Goal: Register for event/course

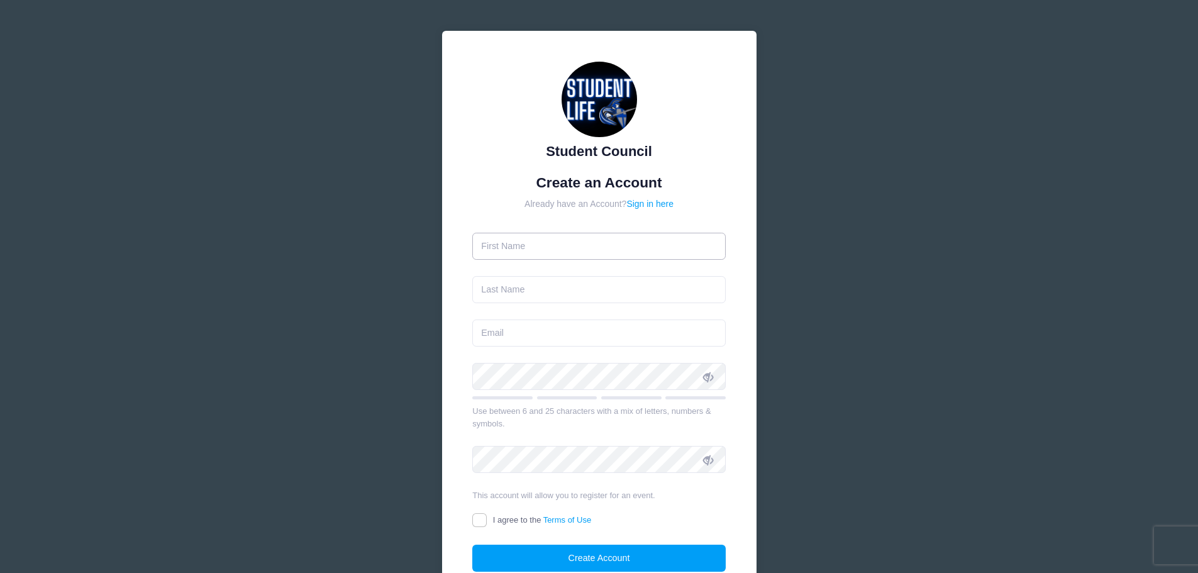
click at [575, 247] on input "text" at bounding box center [598, 246] width 253 height 27
type input "[PERSON_NAME]"
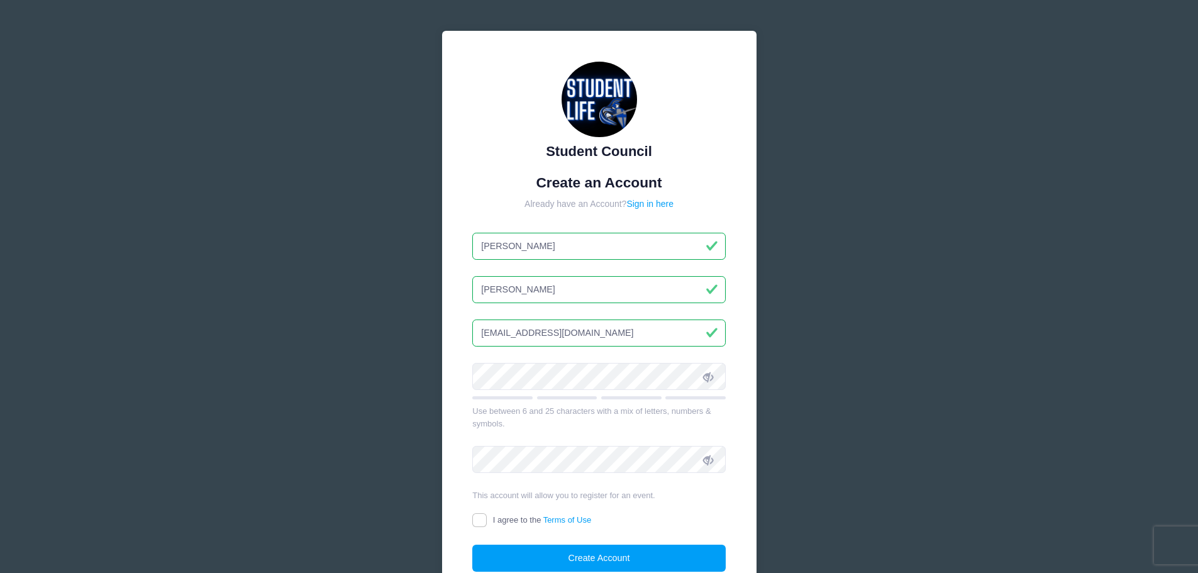
type input "[EMAIL_ADDRESS][DOMAIN_NAME]"
click at [617, 350] on form "Create an Account Already have an Account? Sign in here Matt Ettinger mjettinge…" at bounding box center [598, 373] width 253 height 398
click at [708, 384] on span at bounding box center [707, 375] width 21 height 21
click at [478, 361] on form "Create an Account Already have an Account? Sign in here Matt Ettinger mjettinge…" at bounding box center [598, 373] width 253 height 398
click at [708, 460] on icon at bounding box center [708, 460] width 10 height 10
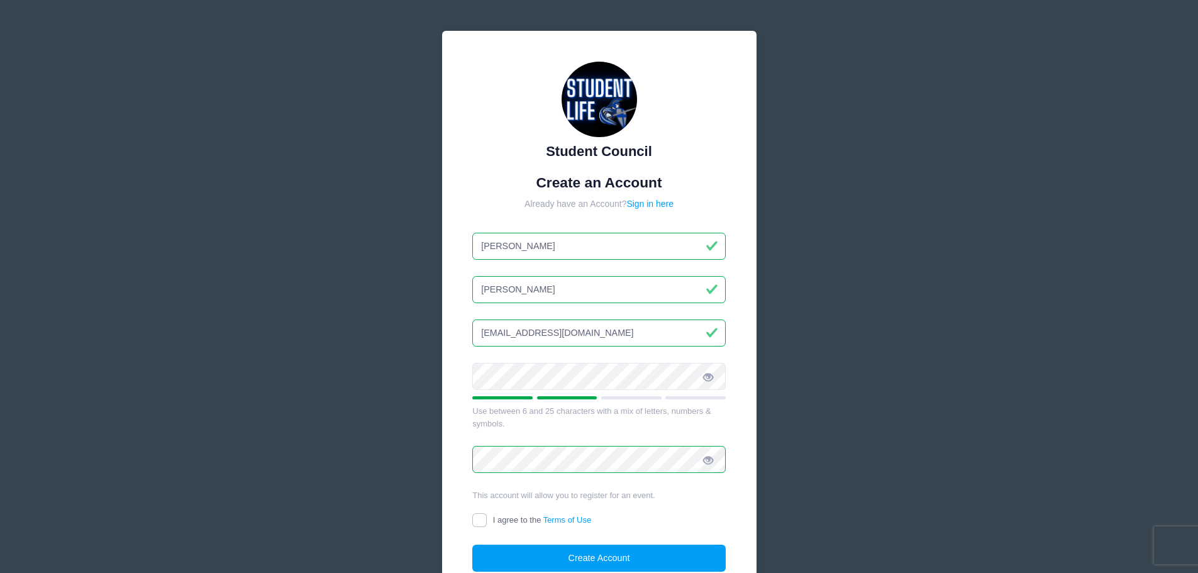
click at [478, 430] on form "Create an Account Already have an Account? Sign in here Matt Ettinger mjettinge…" at bounding box center [598, 373] width 253 height 398
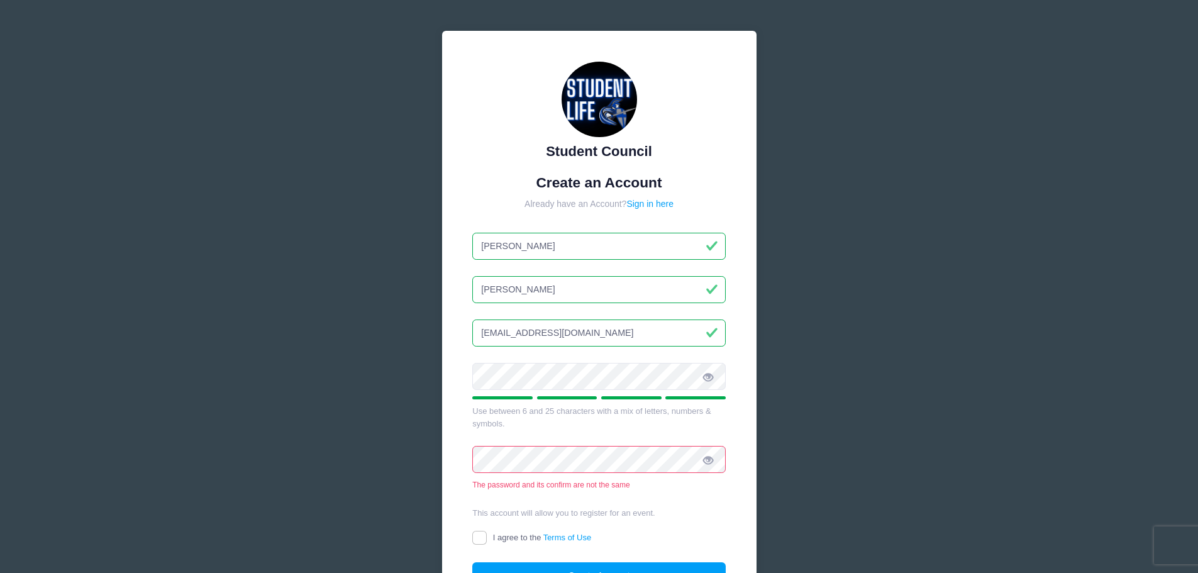
click at [579, 435] on form "Create an Account Already have an Account? Sign in here Matt Ettinger mjettinge…" at bounding box center [598, 381] width 253 height 415
click at [411, 403] on div "Student Council Create an Account Already have an Account? Sign in here Matt Et…" at bounding box center [599, 351] width 376 height 702
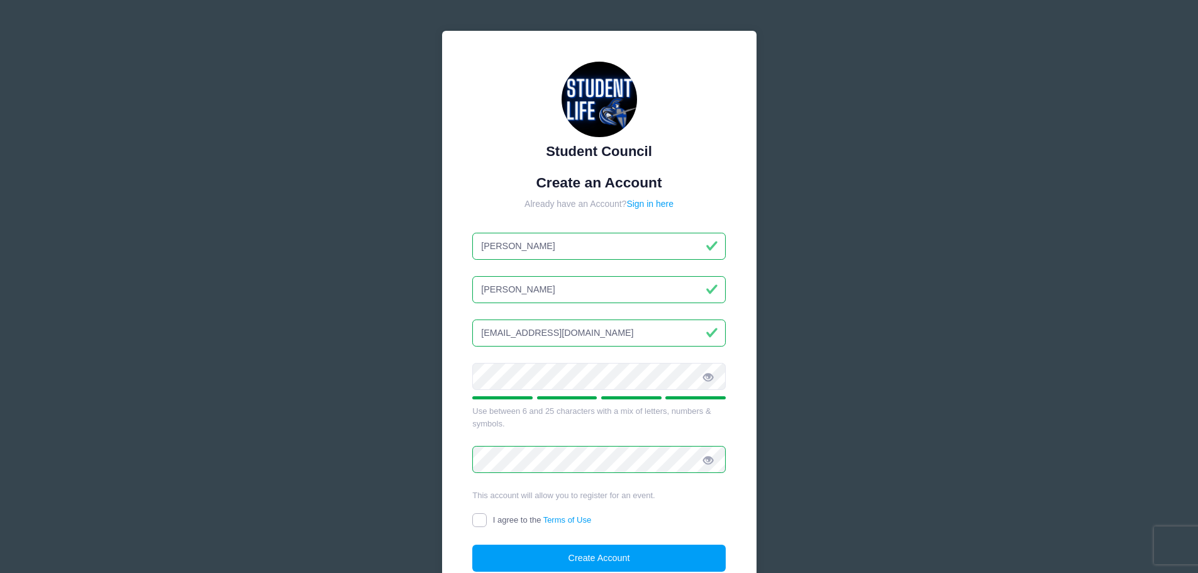
click at [481, 520] on input "I agree to the Terms of Use" at bounding box center [479, 520] width 14 height 14
checkbox input "true"
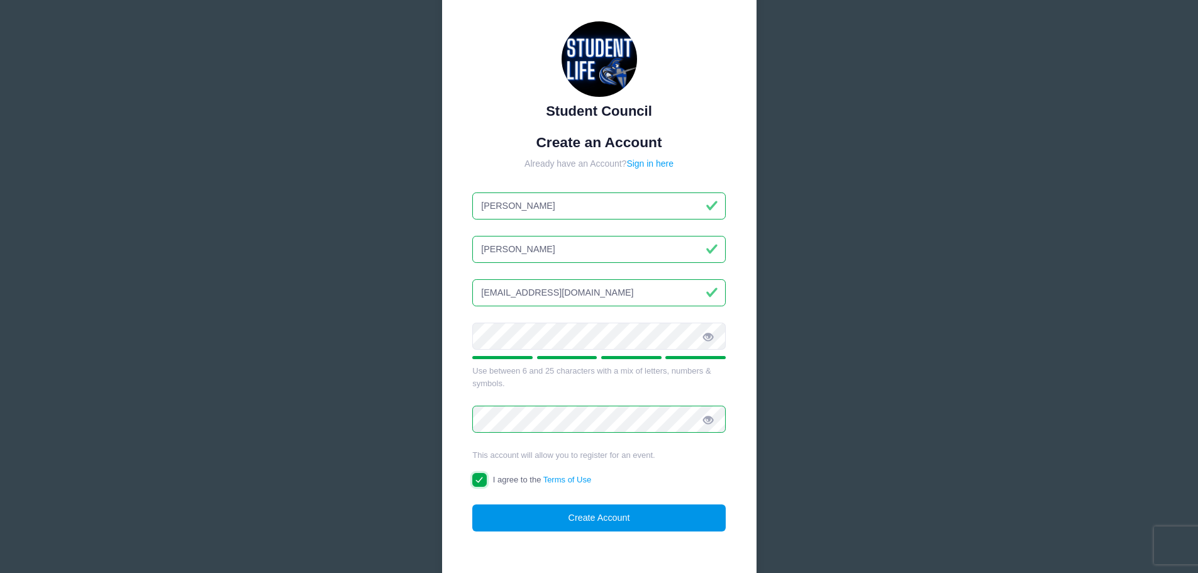
scroll to position [63, 0]
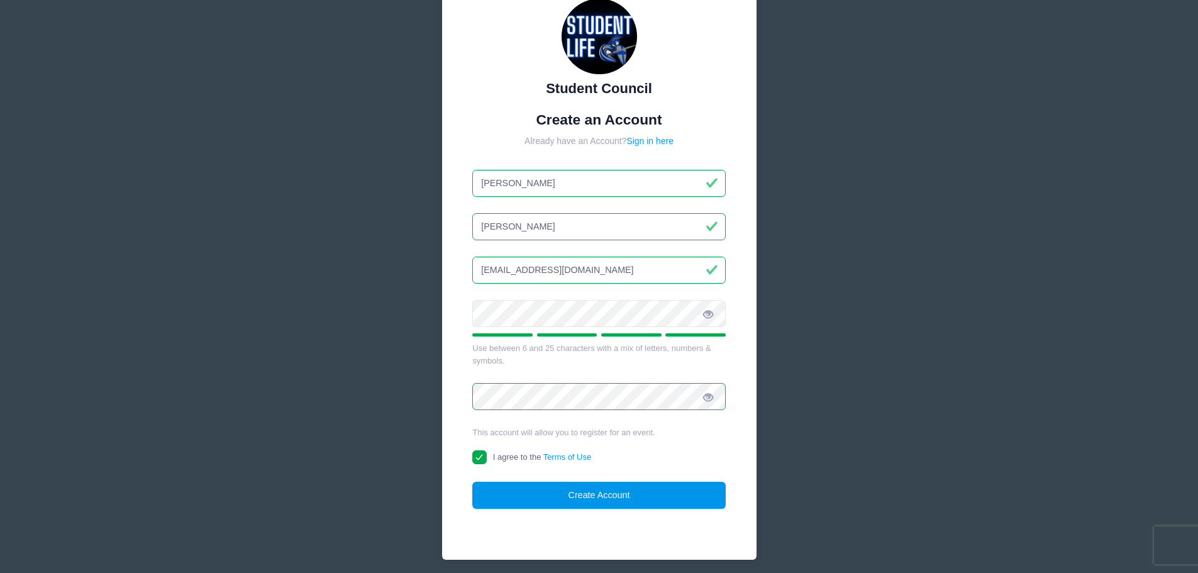
click at [582, 501] on button "Create Account" at bounding box center [598, 495] width 253 height 27
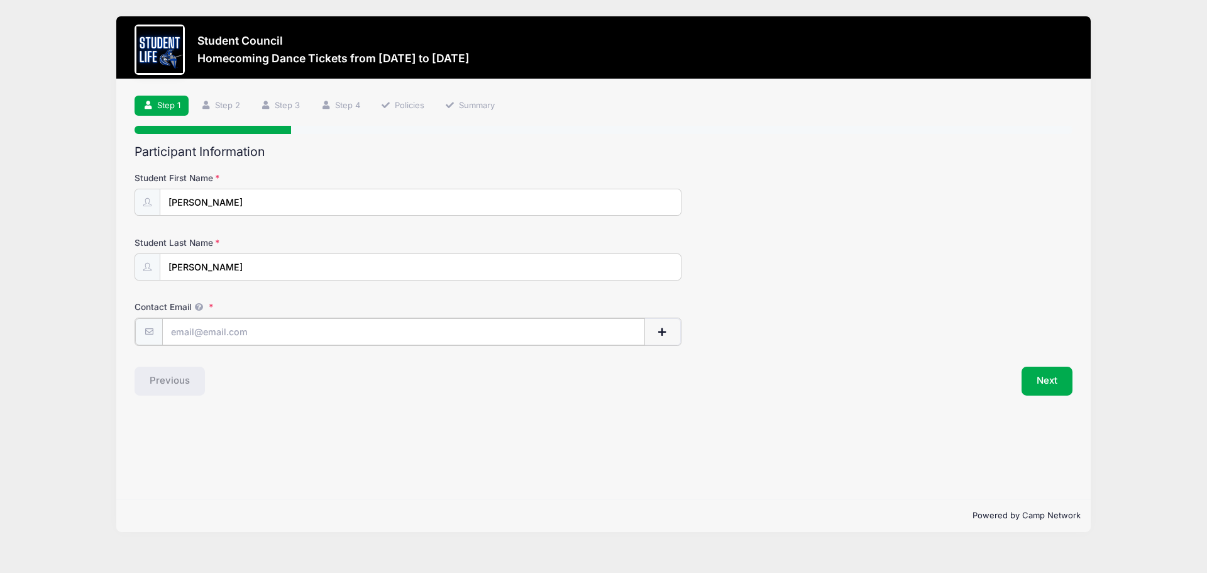
click at [331, 329] on input "Contact Email" at bounding box center [403, 331] width 483 height 27
type input "[EMAIL_ADDRESS][DOMAIN_NAME]"
click at [657, 331] on span "button" at bounding box center [662, 332] width 11 height 9
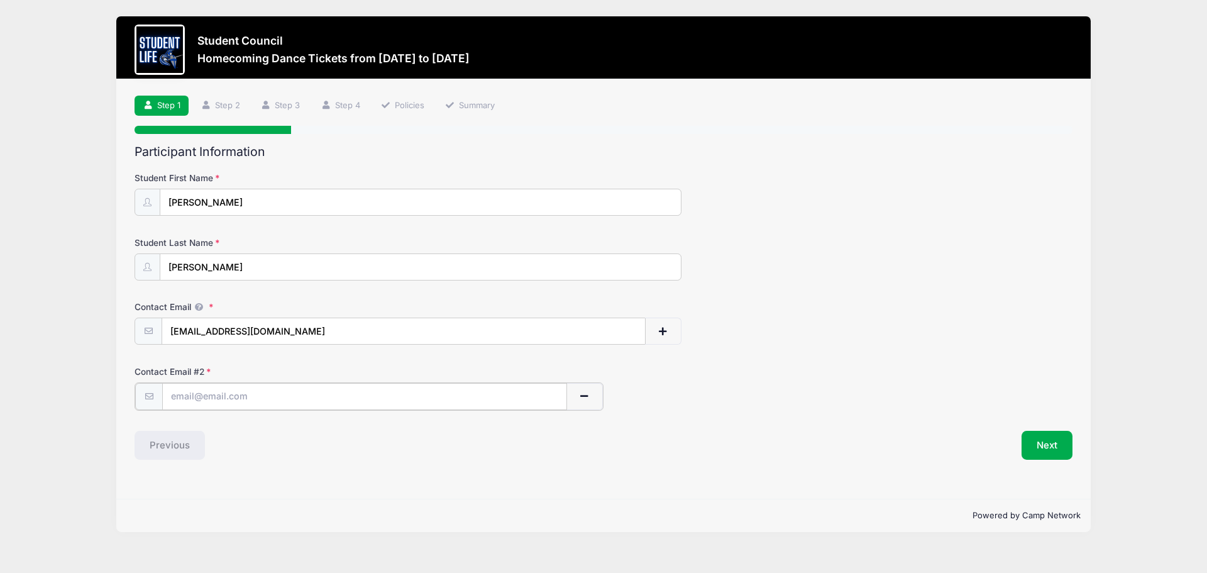
click at [316, 403] on input "text" at bounding box center [364, 396] width 405 height 27
type input "[EMAIL_ADDRESS][DOMAIN_NAME]"
drag, startPoint x: 565, startPoint y: 490, endPoint x: 640, endPoint y: 482, distance: 75.2
click at [567, 487] on div "Step 1 /7 Step 1 Step 2 Step 3 Step 4 Policies Summary Participant Information …" at bounding box center [603, 288] width 975 height 419
click at [1038, 452] on button "Next" at bounding box center [1047, 443] width 51 height 29
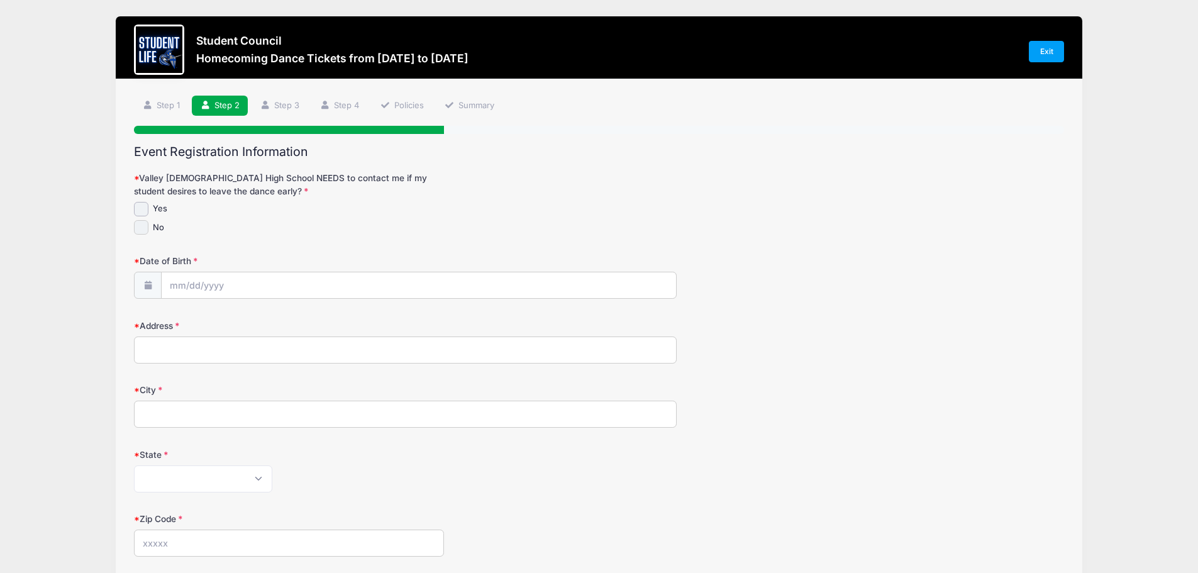
click at [137, 227] on input "No" at bounding box center [141, 227] width 14 height 14
checkbox input "true"
click at [194, 287] on input "Date of Birth" at bounding box center [419, 285] width 514 height 27
click at [180, 318] on icon at bounding box center [180, 320] width 8 height 8
select select "7"
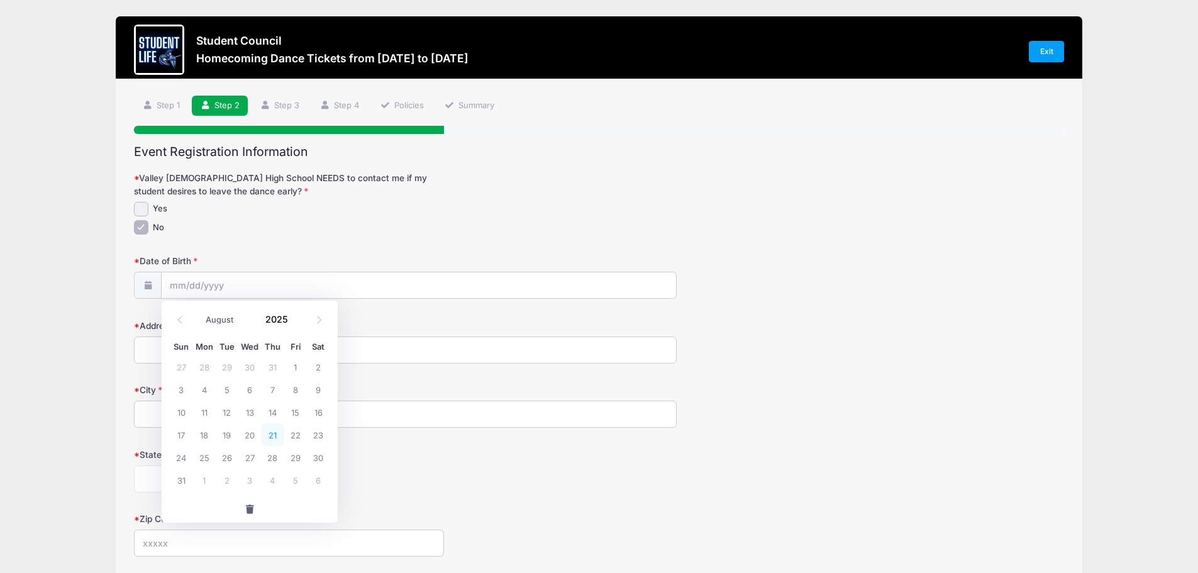
click at [271, 437] on span "21" at bounding box center [272, 434] width 23 height 23
type input "[DATE]"
click at [255, 292] on input "[DATE]" at bounding box center [419, 285] width 514 height 27
click at [294, 321] on span at bounding box center [295, 323] width 9 height 9
click at [281, 321] on input "2024" at bounding box center [279, 318] width 41 height 19
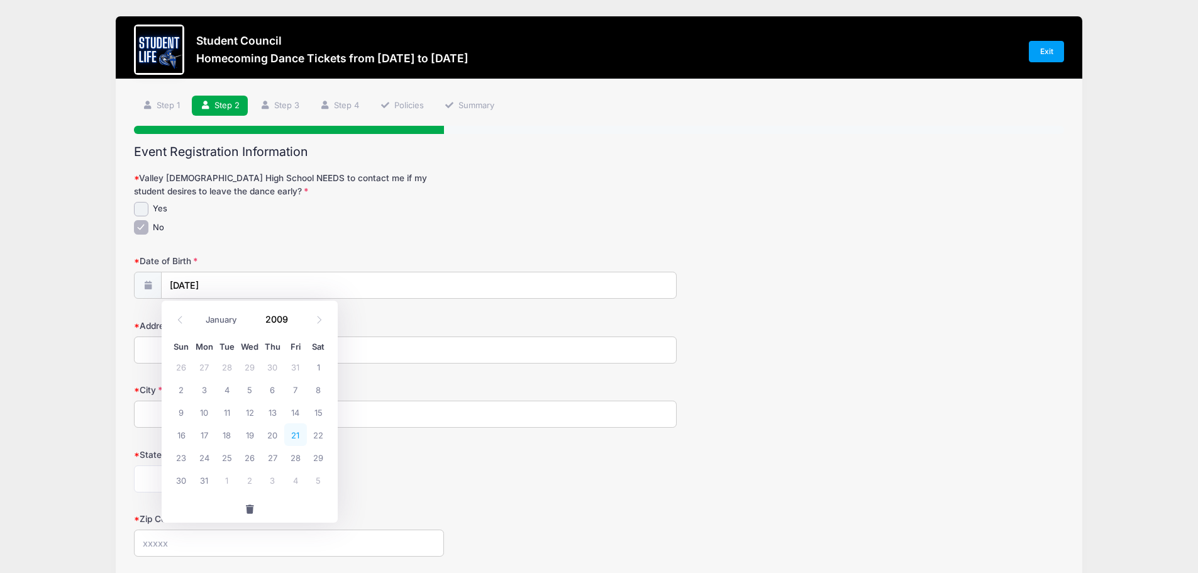
type input "2009"
drag, startPoint x: 297, startPoint y: 433, endPoint x: 352, endPoint y: 458, distance: 60.2
click at [297, 433] on span "21" at bounding box center [295, 434] width 23 height 23
type input "[DATE]"
click at [374, 463] on div "State [US_STATE] [US_STATE] [US_STATE] [US_STATE] [US_STATE] Armed Forces Afric…" at bounding box center [599, 470] width 930 height 44
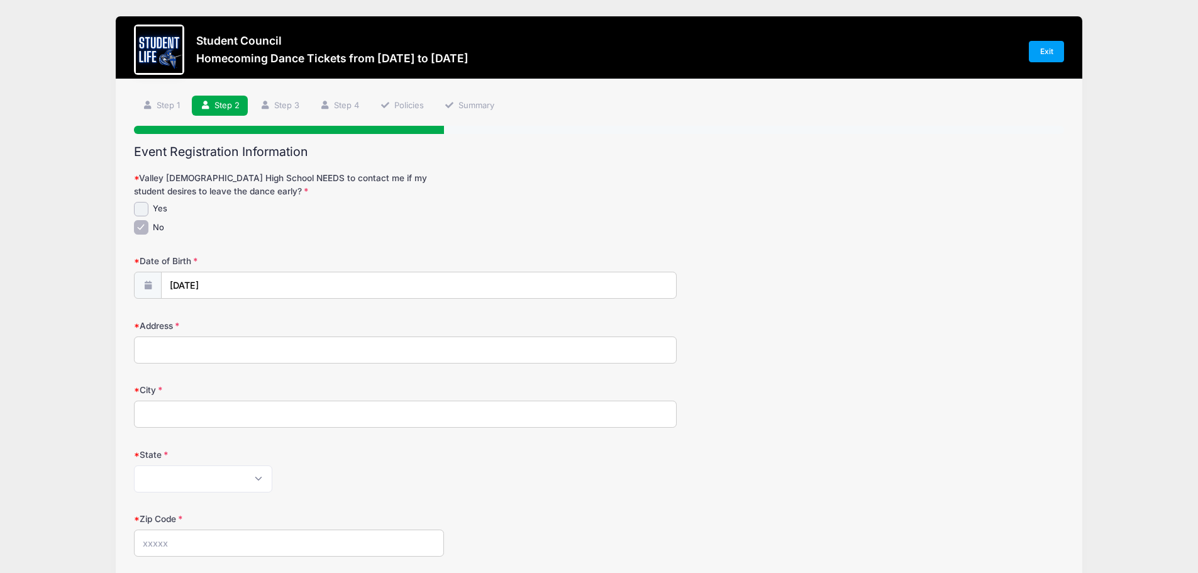
click at [241, 341] on input "Address" at bounding box center [405, 349] width 543 height 27
type input "[STREET_ADDRESS]"
type input "[PERSON_NAME]"
select select "AZ"
type input "85248"
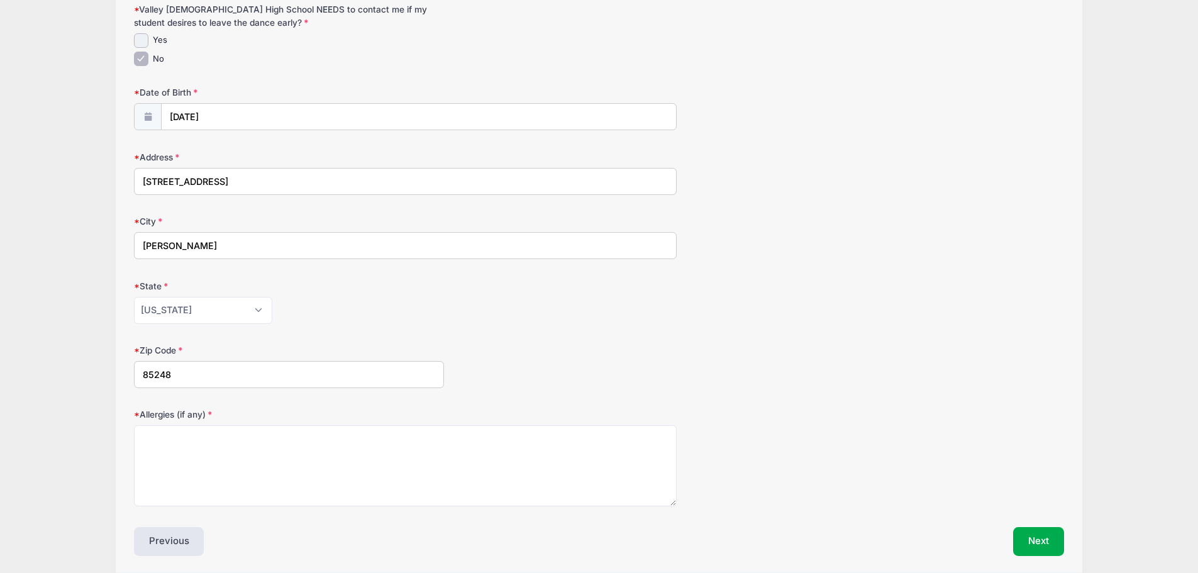
scroll to position [189, 0]
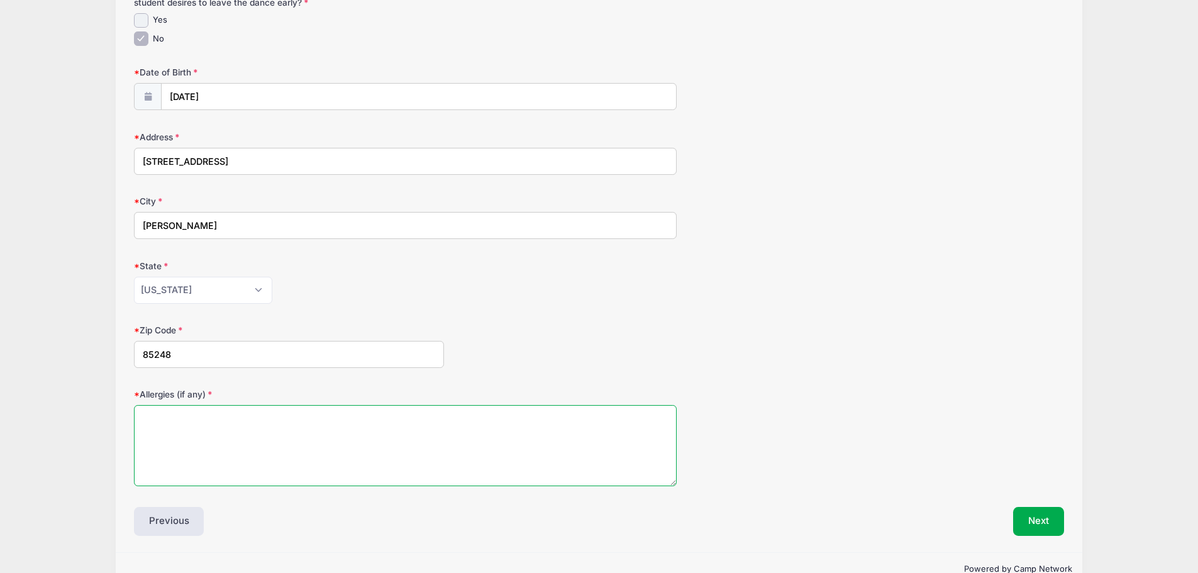
click at [267, 432] on textarea "Allergies (if any)" at bounding box center [405, 445] width 543 height 81
type textarea "P"
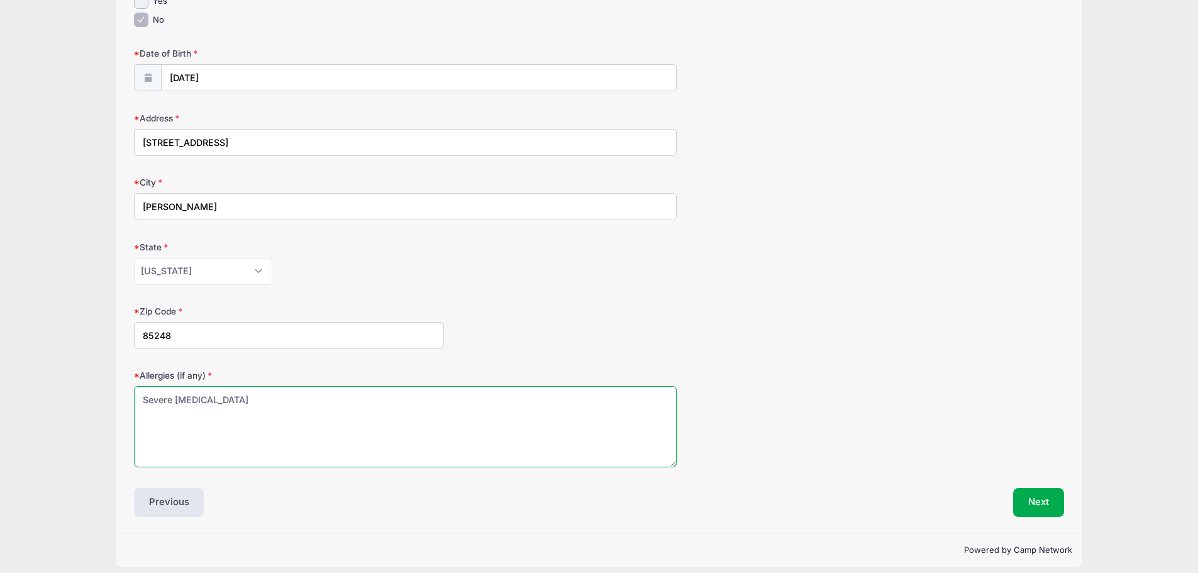
scroll to position [218, 0]
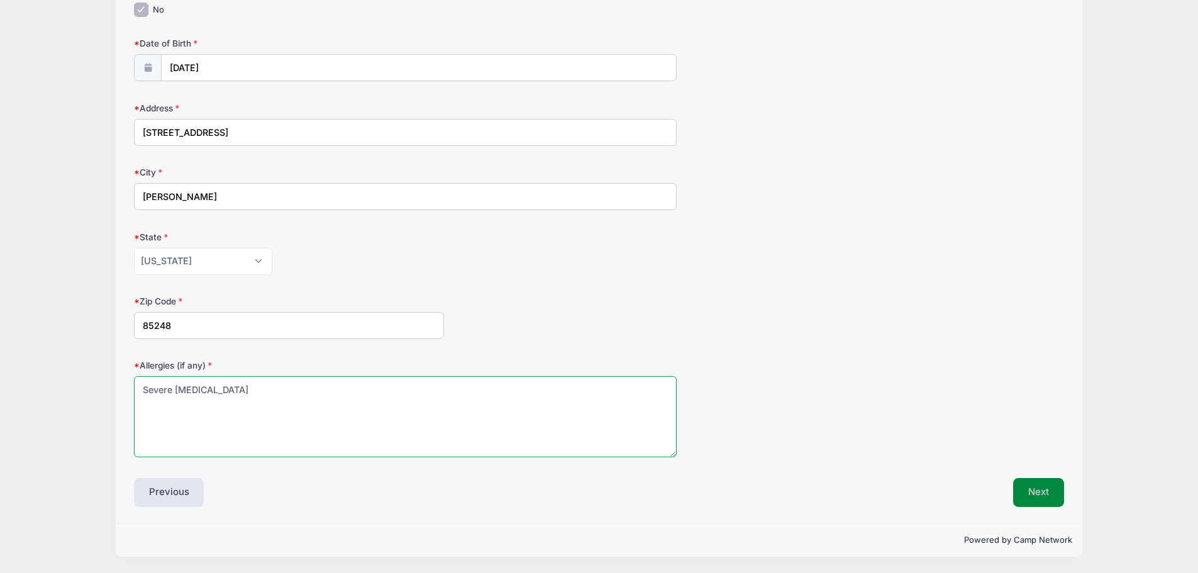
type textarea "Severe [MEDICAL_DATA]"
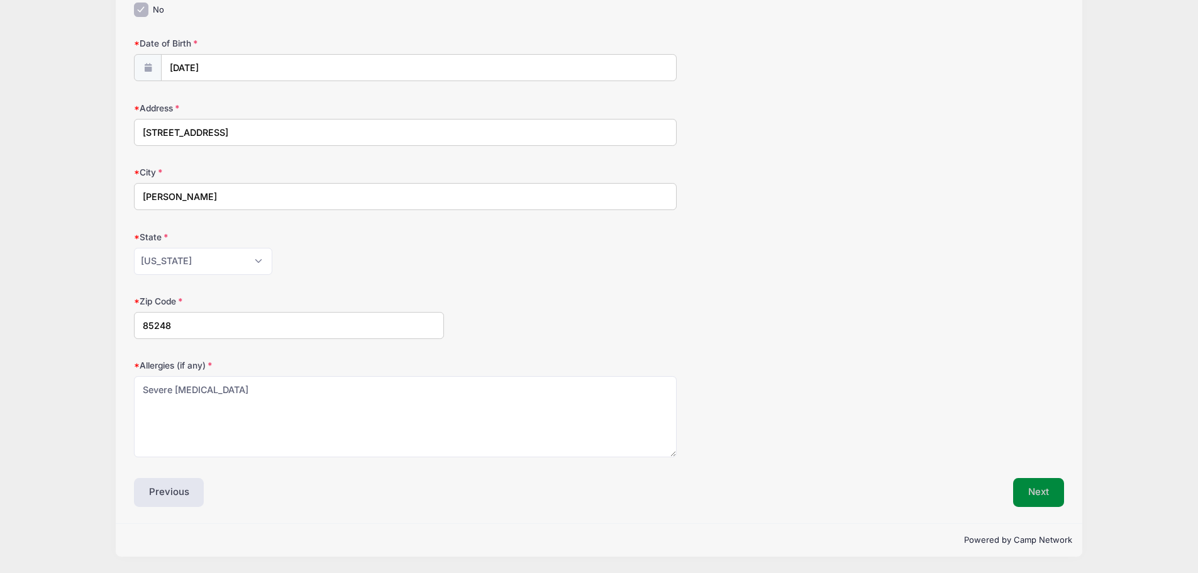
click at [1031, 490] on button "Next" at bounding box center [1038, 492] width 51 height 29
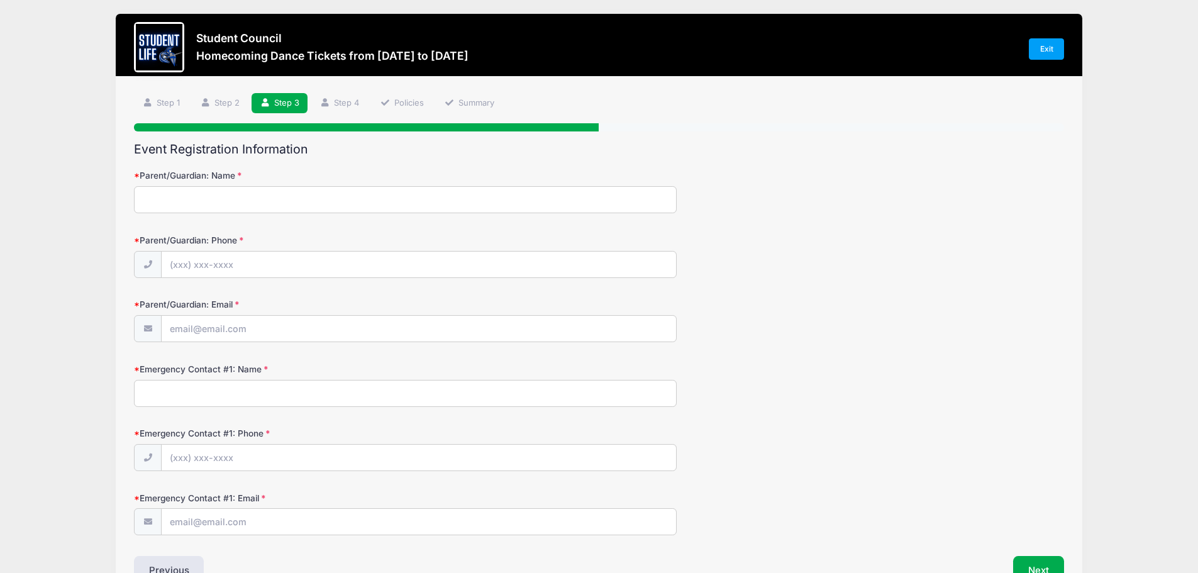
scroll to position [0, 0]
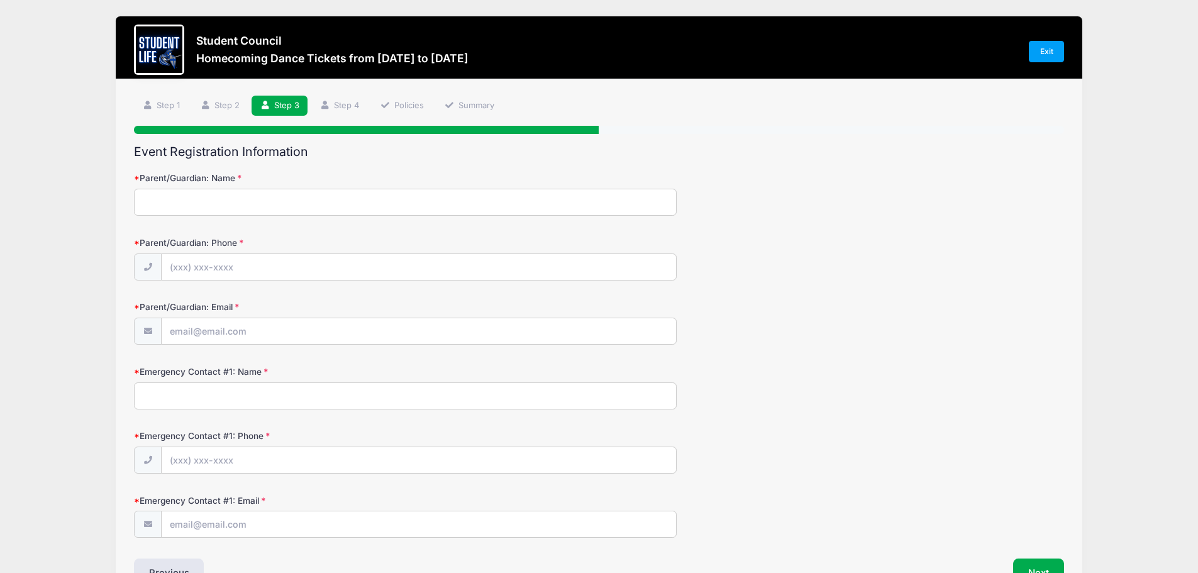
click at [277, 198] on input "Parent/Guardian: Name" at bounding box center [405, 202] width 543 height 27
type input "[PERSON_NAME]"
type input "[PHONE_NUMBER]"
type input "[EMAIL_ADDRESS][DOMAIN_NAME]"
click at [258, 396] on input "Emergency Contact #1: Name" at bounding box center [405, 395] width 543 height 27
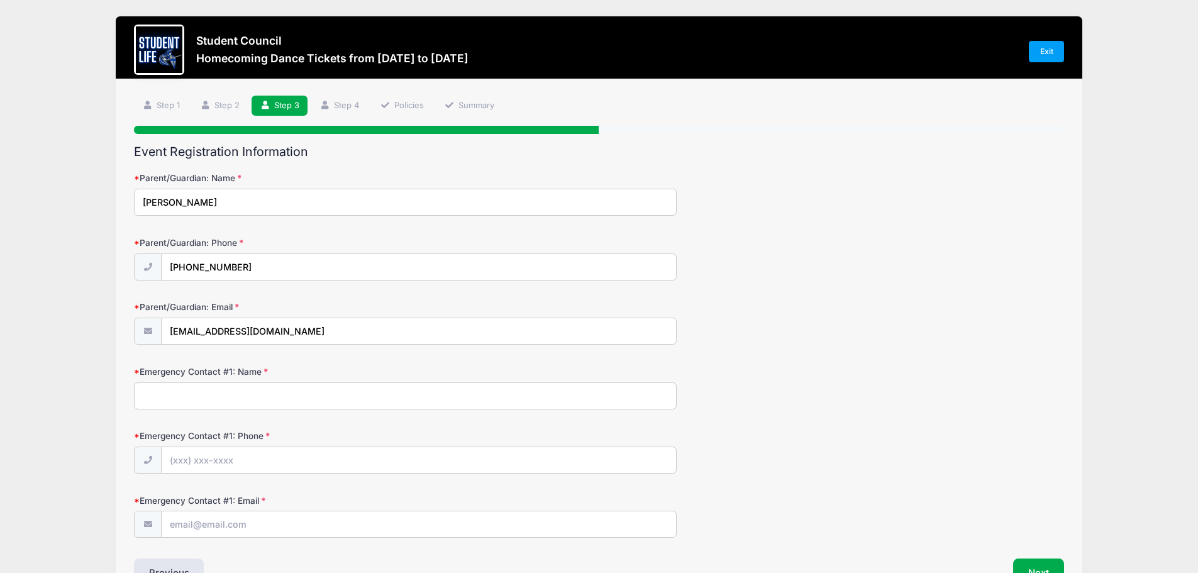
type input "[PERSON_NAME]"
type input "[EMAIL_ADDRESS][DOMAIN_NAME]"
click at [231, 453] on input "Emergency Contact #1: Phone" at bounding box center [419, 460] width 514 height 27
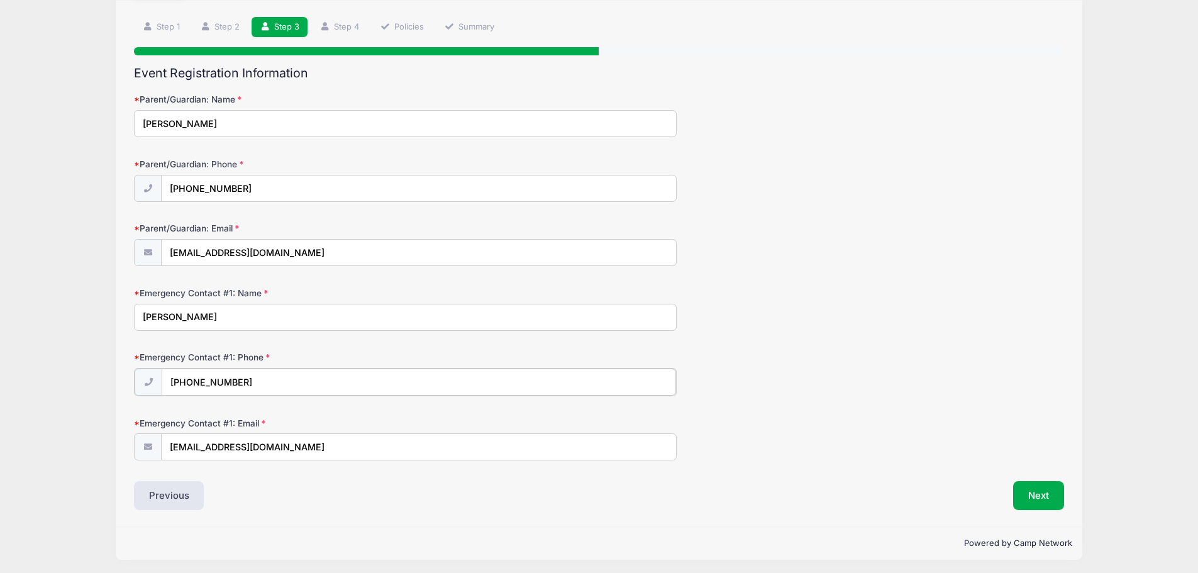
scroll to position [82, 0]
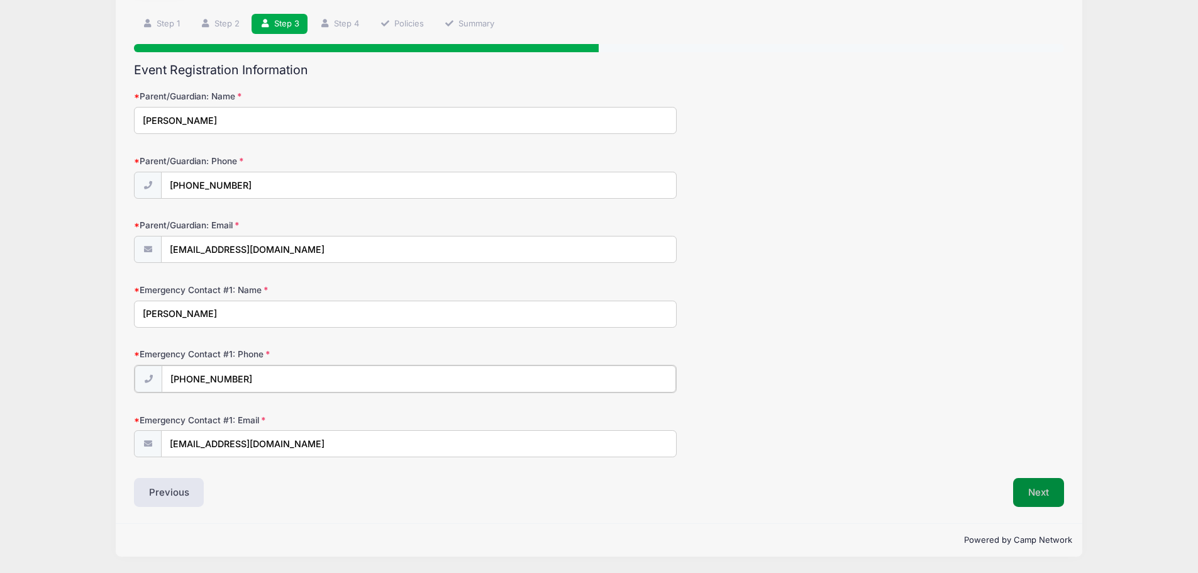
type input "[PHONE_NUMBER]"
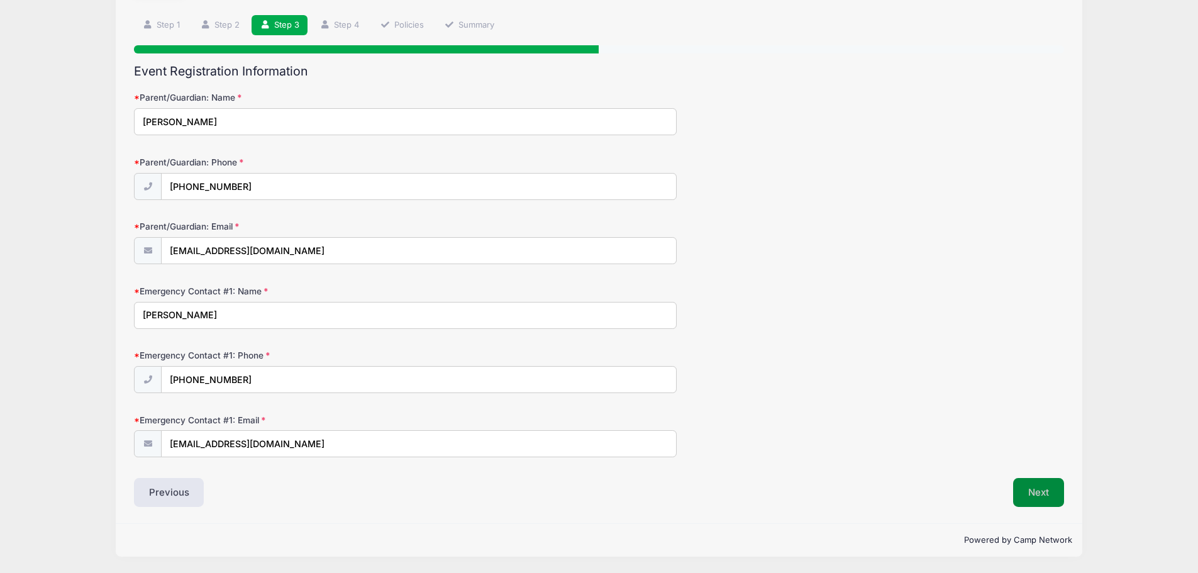
scroll to position [80, 0]
click at [1031, 497] on button "Next" at bounding box center [1038, 492] width 51 height 29
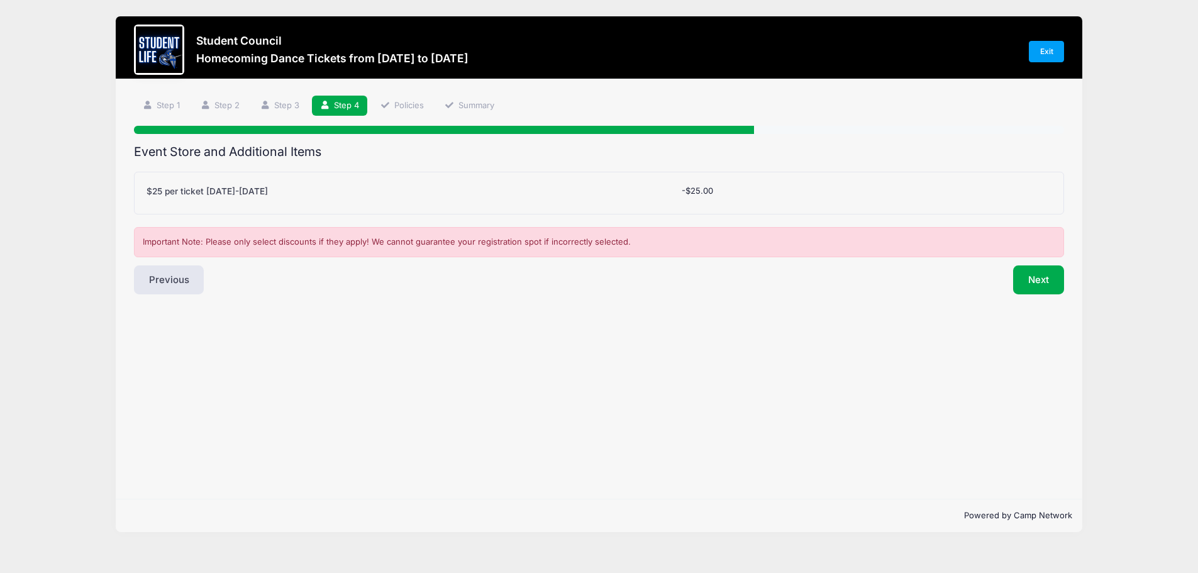
scroll to position [0, 0]
click at [1044, 281] on button "Next" at bounding box center [1047, 279] width 51 height 29
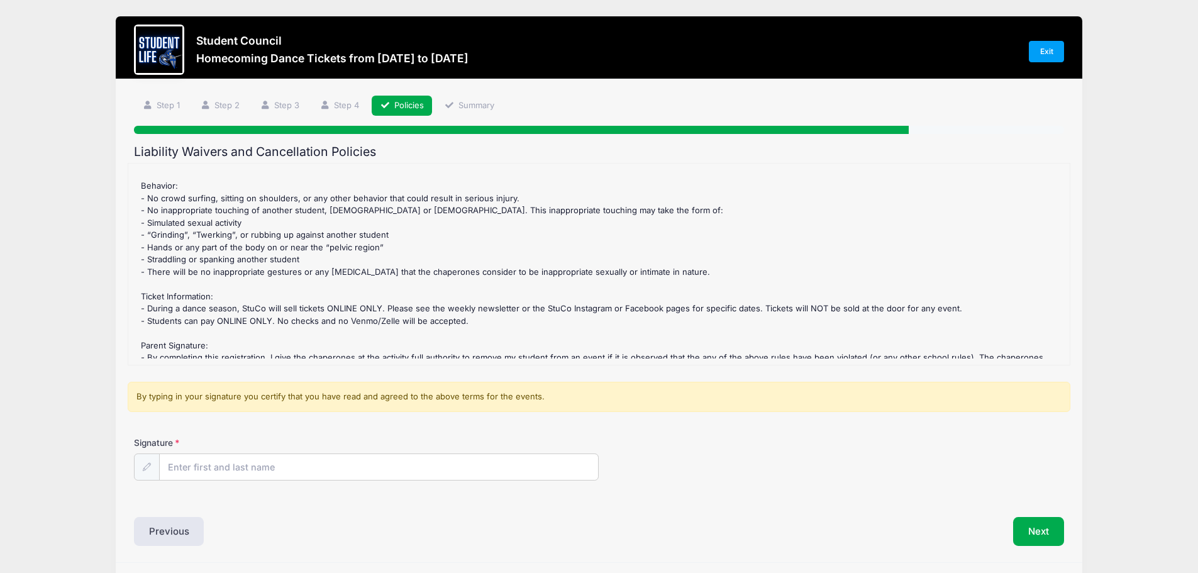
scroll to position [252, 0]
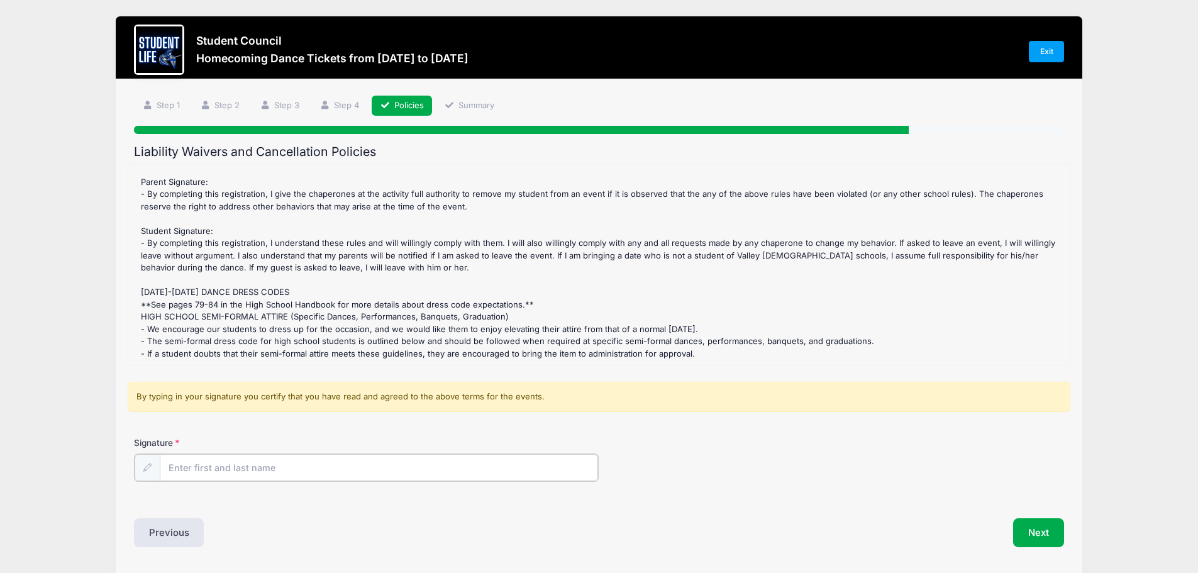
click at [253, 468] on input "Signature" at bounding box center [379, 467] width 439 height 27
click at [195, 468] on input "Signature" at bounding box center [379, 467] width 439 height 27
type input "[PERSON_NAME]"
click at [149, 468] on icon at bounding box center [147, 467] width 8 height 8
click at [145, 463] on icon at bounding box center [147, 467] width 8 height 8
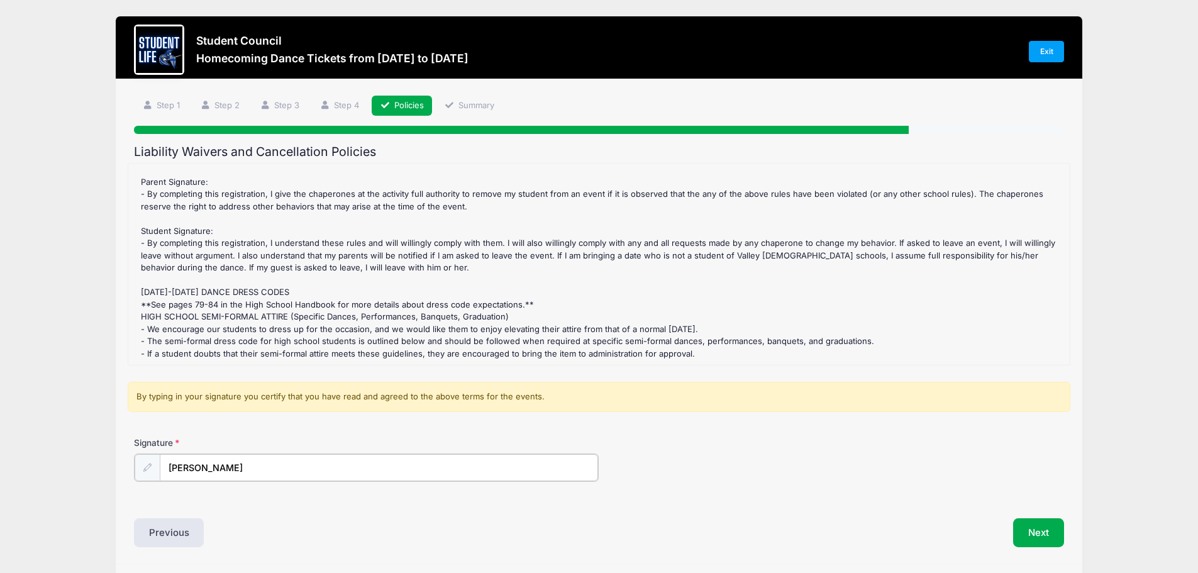
click at [287, 479] on input "[PERSON_NAME]" at bounding box center [379, 467] width 439 height 27
click at [380, 534] on div "Previous" at bounding box center [363, 531] width 471 height 29
click at [1031, 533] on button "Next" at bounding box center [1038, 531] width 51 height 29
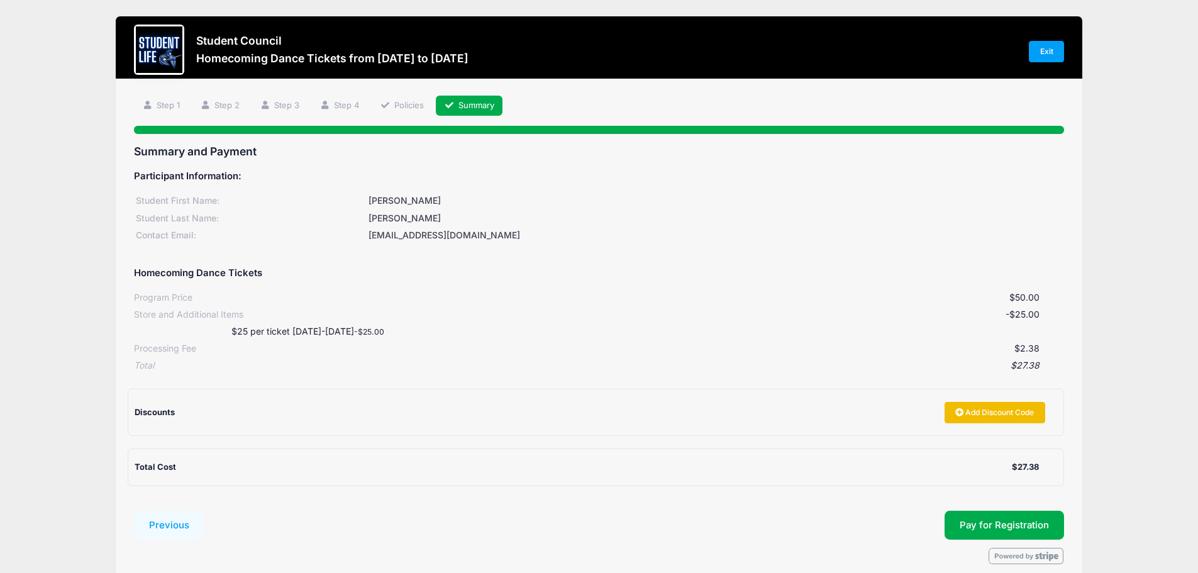
click at [970, 411] on link "Add Discount Code" at bounding box center [994, 412] width 101 height 21
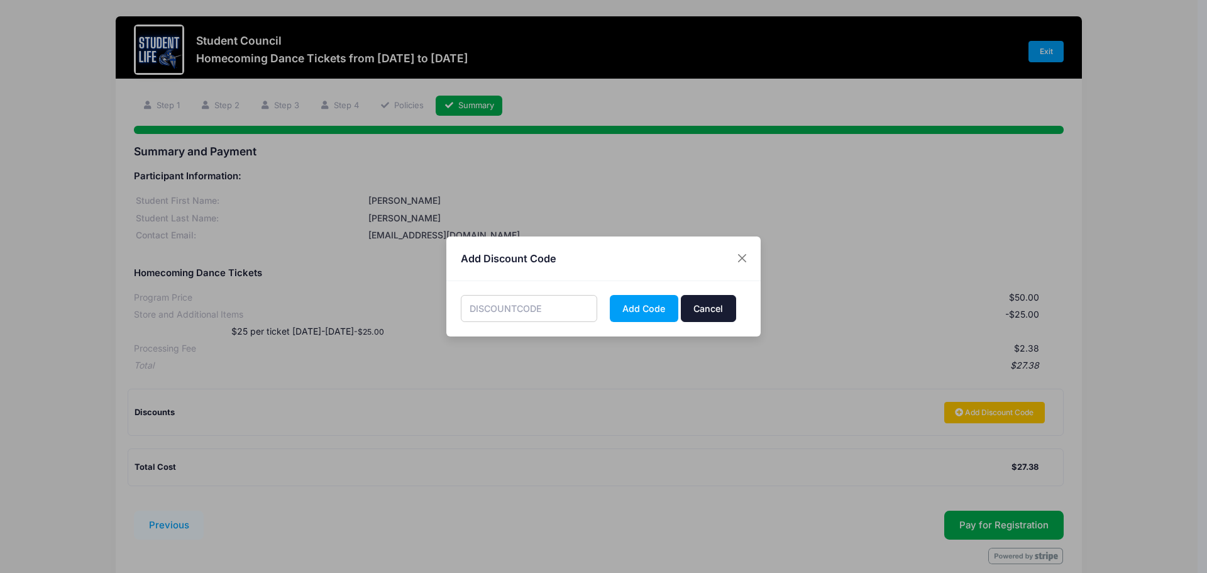
click at [704, 313] on button "Cancel" at bounding box center [708, 308] width 55 height 27
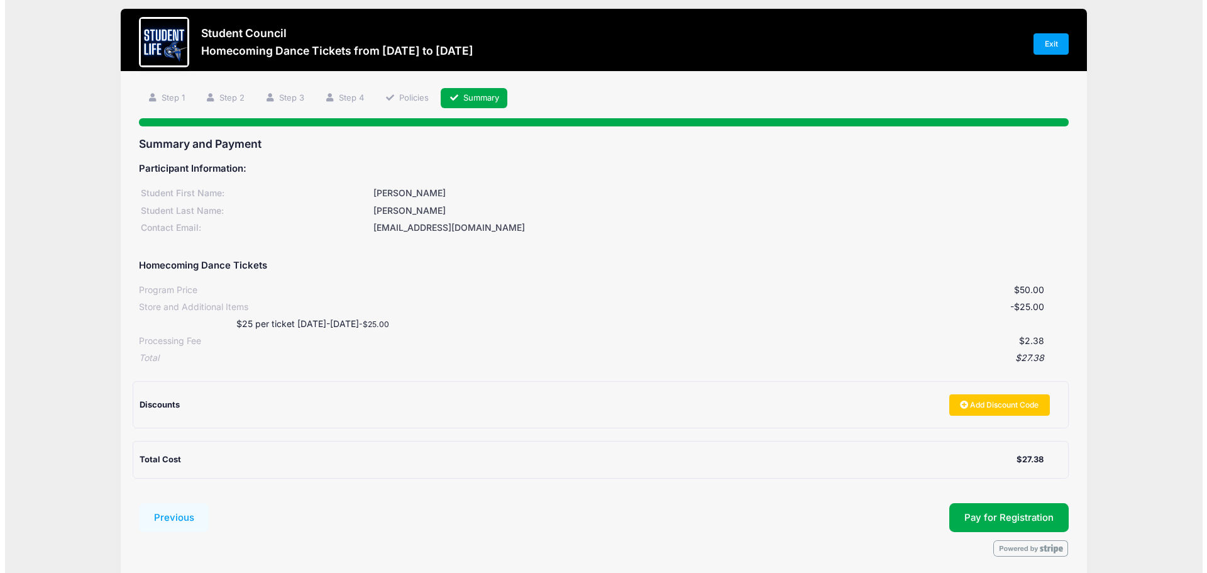
scroll to position [57, 0]
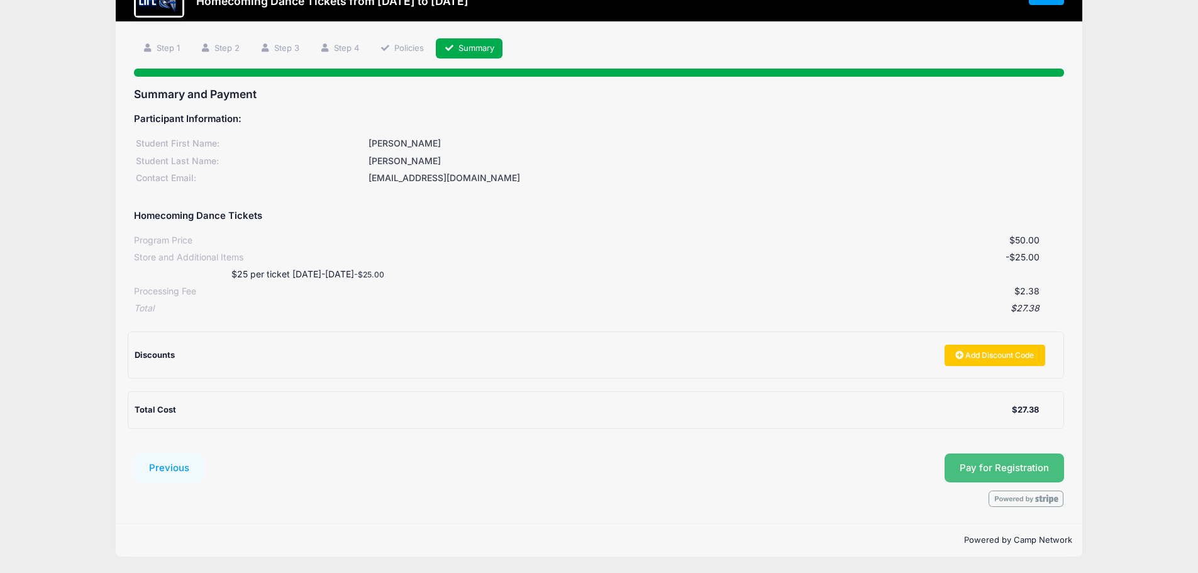
click at [979, 468] on button "Pay for Registration" at bounding box center [1003, 467] width 119 height 29
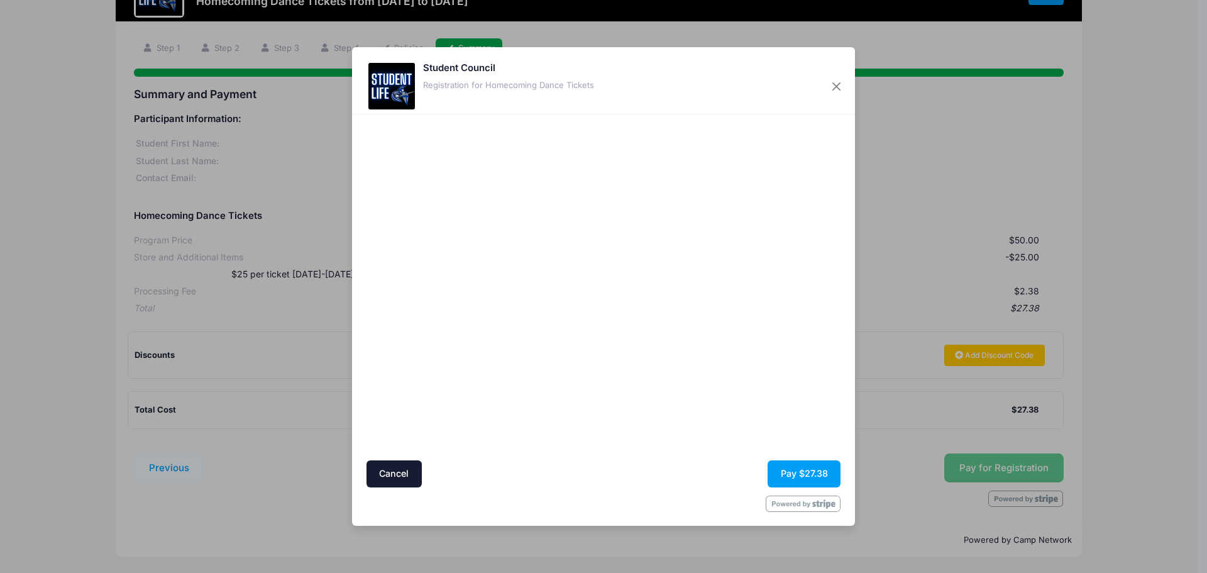
click at [663, 420] on div at bounding box center [725, 286] width 231 height 333
click at [805, 473] on button "Pay $27.38" at bounding box center [804, 473] width 73 height 27
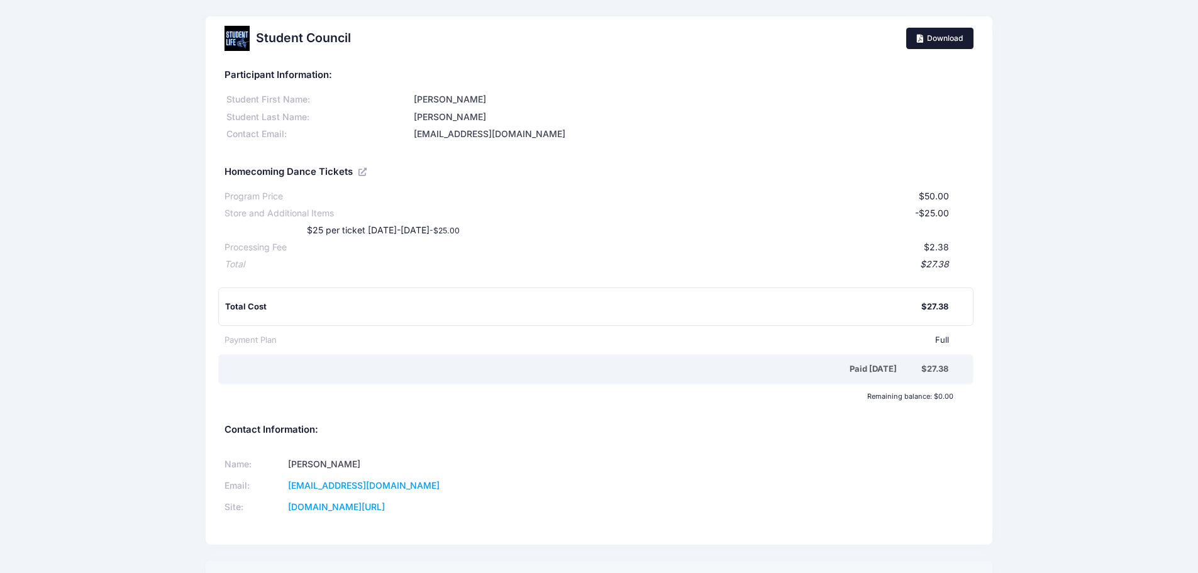
click at [943, 39] on link "Download" at bounding box center [940, 38] width 68 height 21
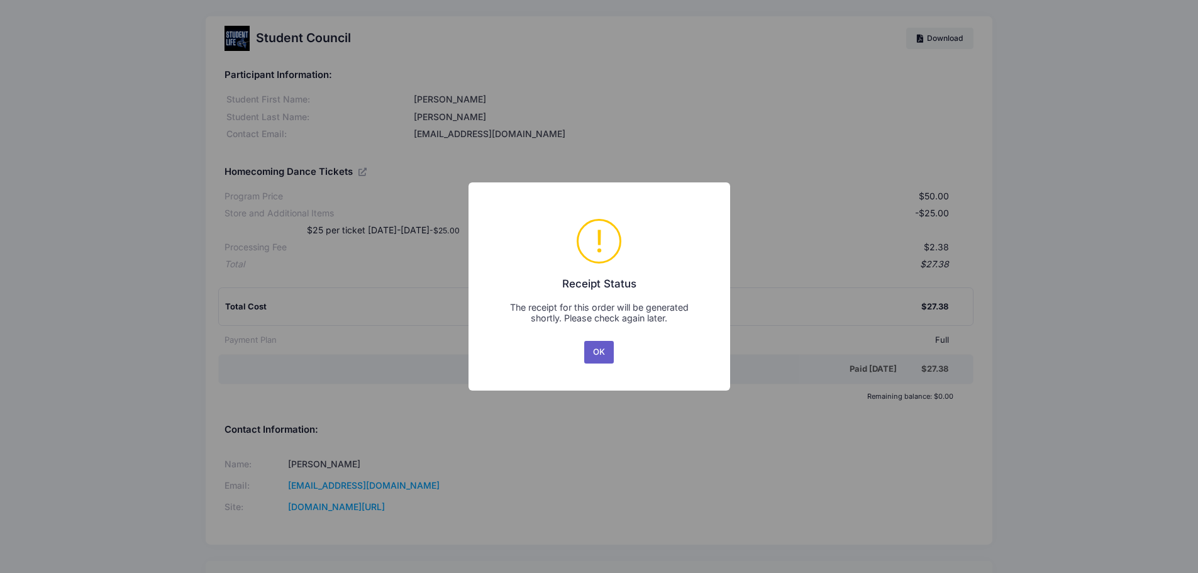
click at [599, 355] on button "OK" at bounding box center [599, 352] width 30 height 23
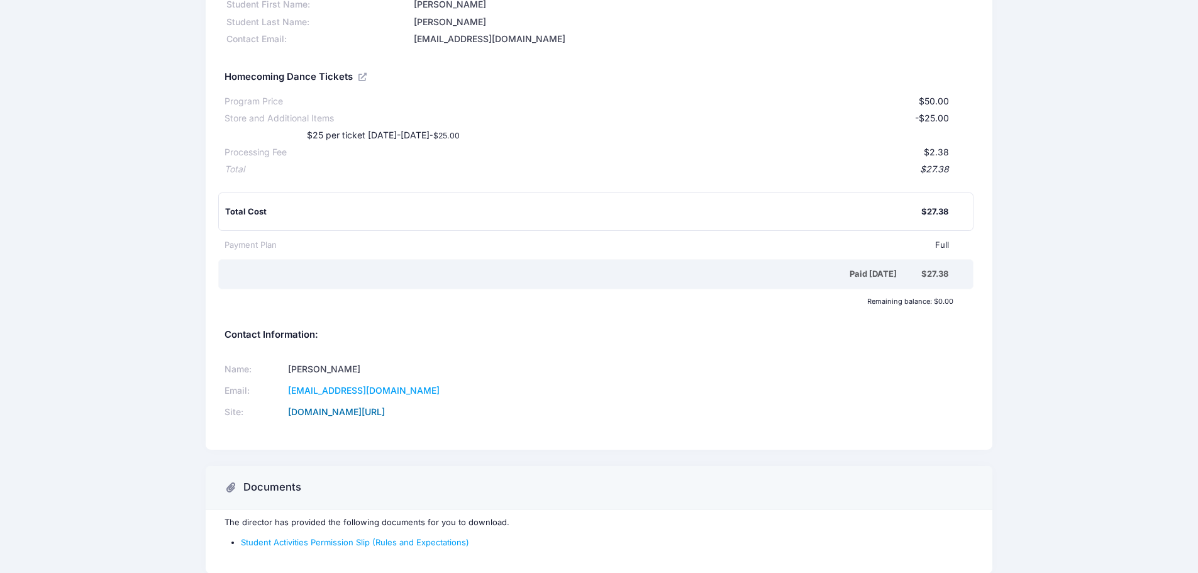
scroll to position [126, 0]
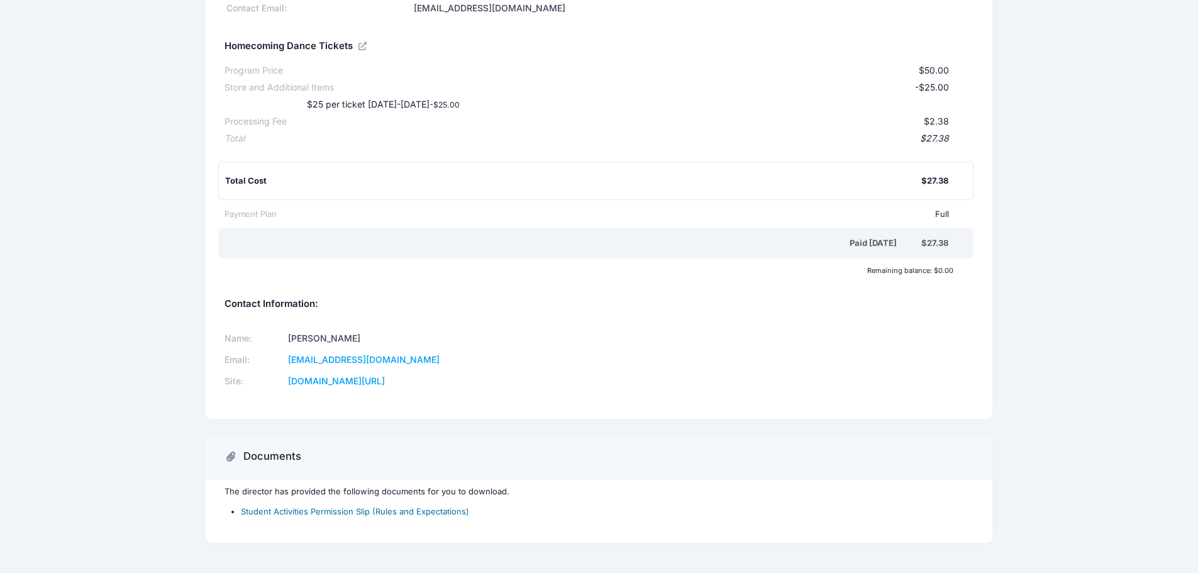
click at [348, 510] on link "Student Activities Permission Slip (Rules and Expectations)" at bounding box center [355, 511] width 228 height 10
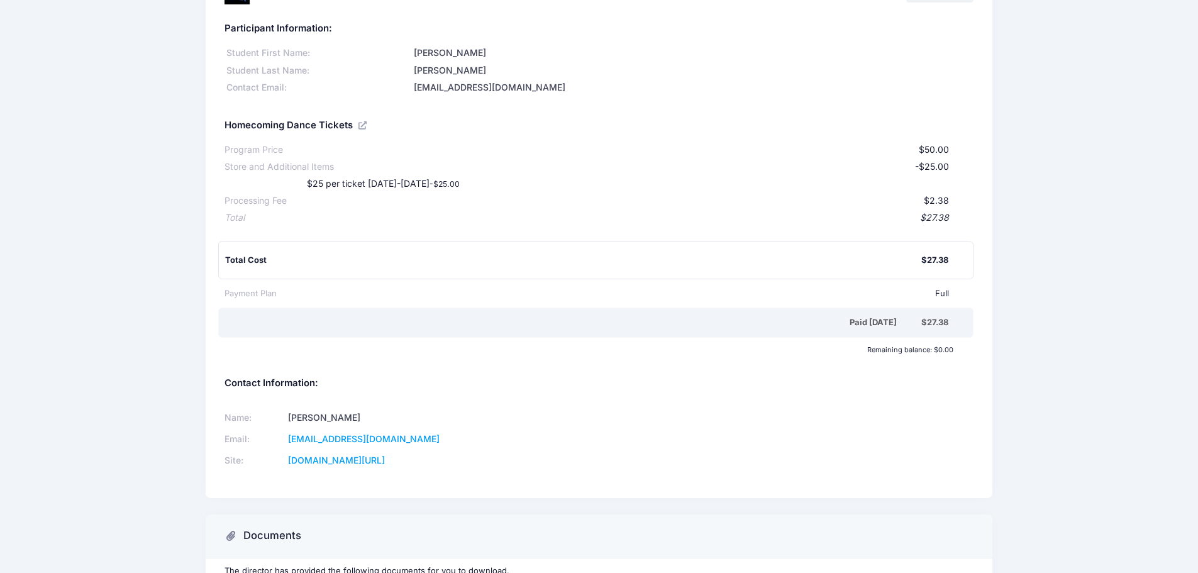
scroll to position [0, 0]
